Goal: Task Accomplishment & Management: Manage account settings

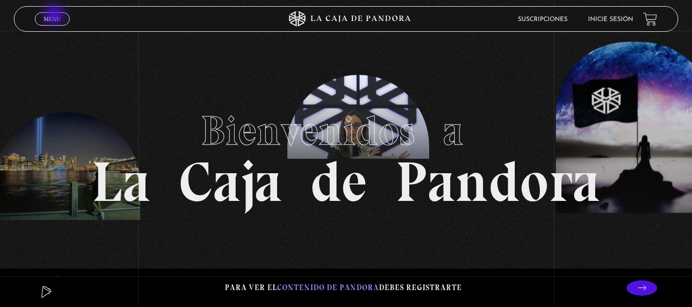
click at [55, 16] on span "Menu" at bounding box center [52, 19] width 17 height 6
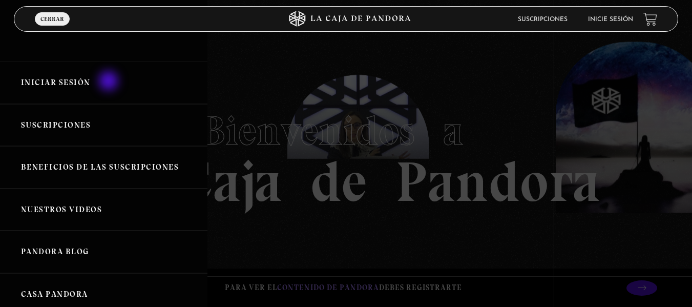
click at [110, 82] on link "Iniciar Sesión" at bounding box center [103, 82] width 207 height 42
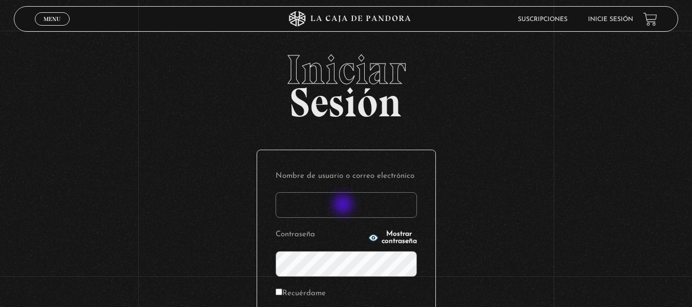
click at [344, 205] on input "Nombre de usuario o correo electrónico" at bounding box center [345, 205] width 141 height 26
type input "branzelpic@gmail.com"
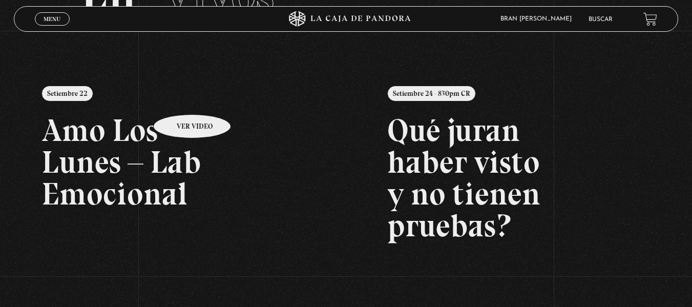
scroll to position [85, 0]
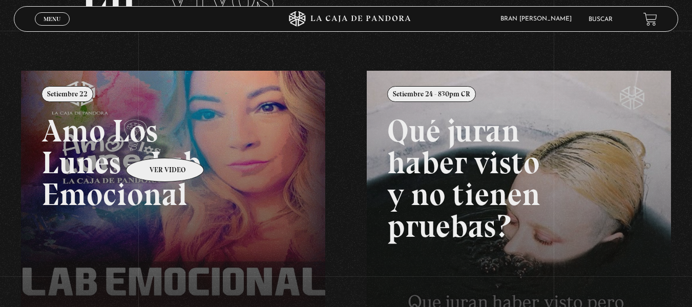
click at [152, 142] on link at bounding box center [367, 224] width 692 height 307
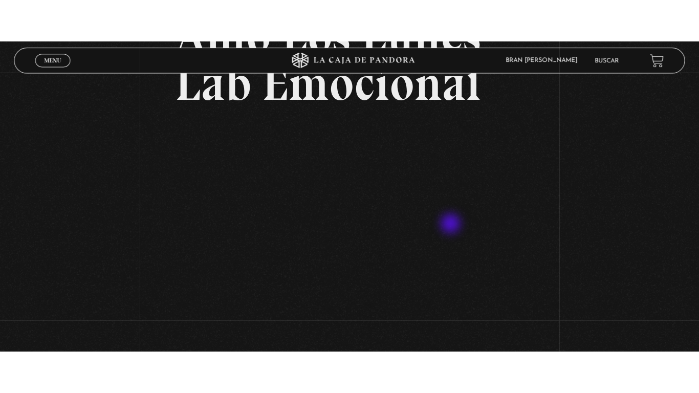
scroll to position [112, 0]
